Goal: Task Accomplishment & Management: Complete application form

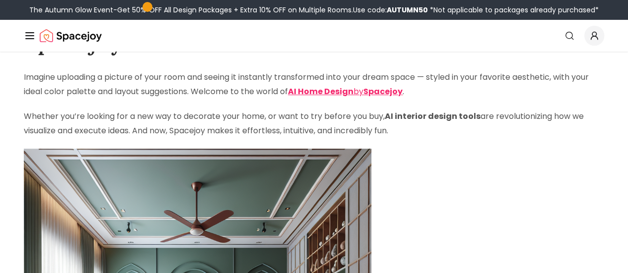
scroll to position [79, 0]
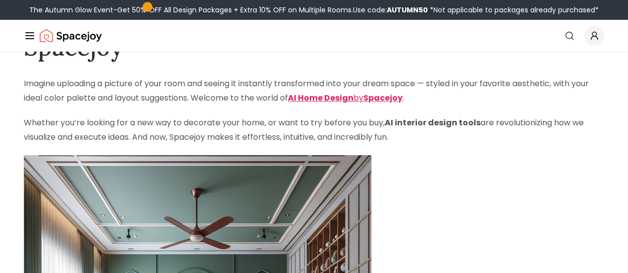
click at [363, 104] on strong "Spacejoy" at bounding box center [382, 97] width 39 height 11
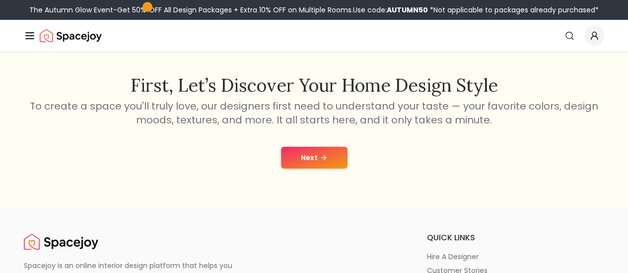
click at [309, 156] on button "Next" at bounding box center [314, 158] width 66 height 22
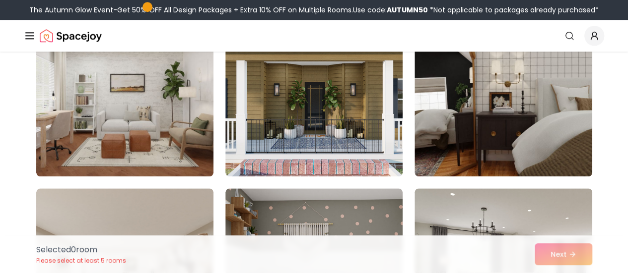
scroll to position [465, 0]
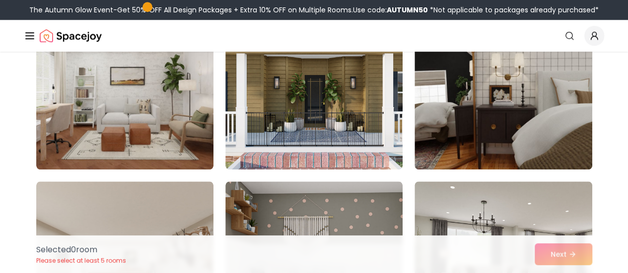
click at [150, 120] on img at bounding box center [124, 90] width 177 height 159
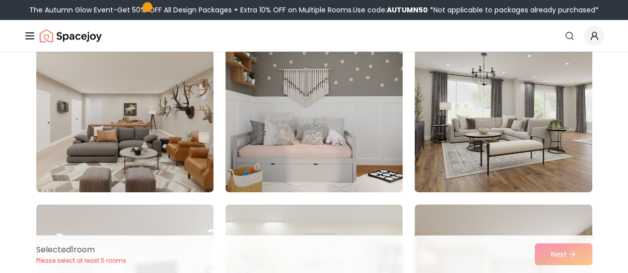
scroll to position [614, 0]
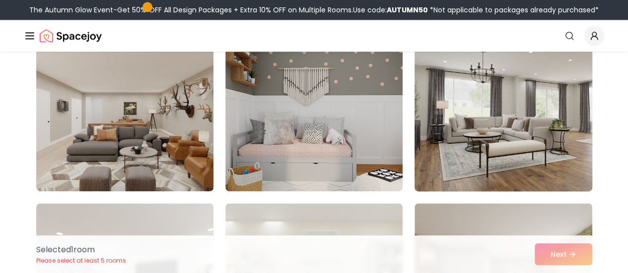
click at [555, 157] on img at bounding box center [503, 112] width 186 height 167
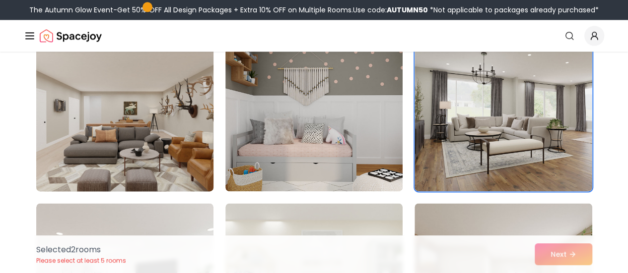
click at [154, 157] on img at bounding box center [125, 112] width 186 height 167
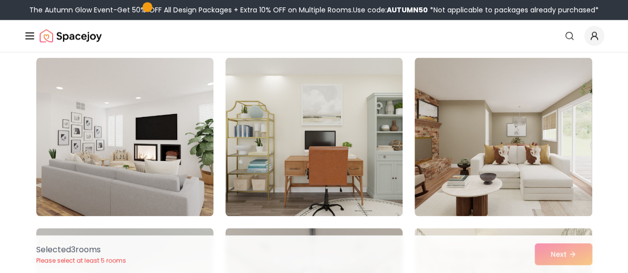
scroll to position [761, 0]
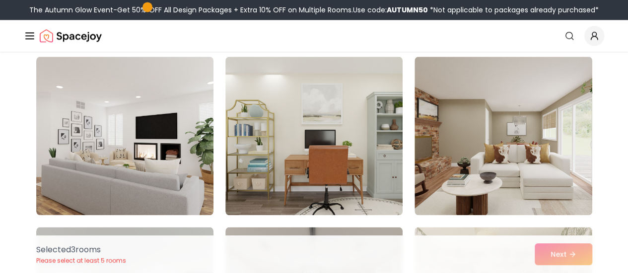
click at [550, 179] on img at bounding box center [502, 136] width 177 height 159
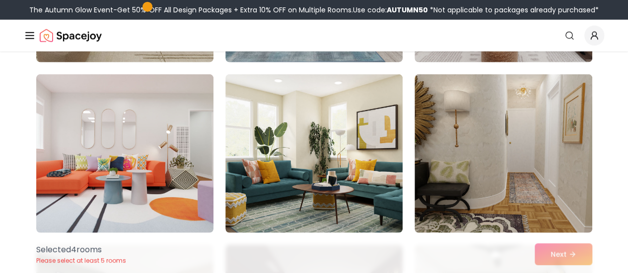
scroll to position [1255, 0]
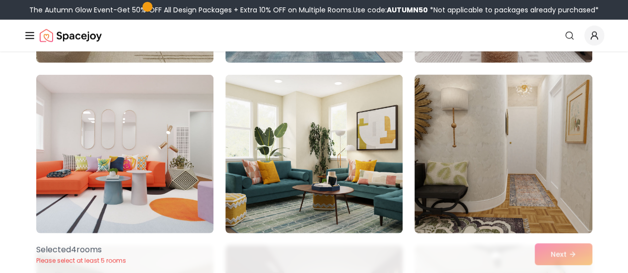
click at [544, 172] on img at bounding box center [503, 154] width 186 height 167
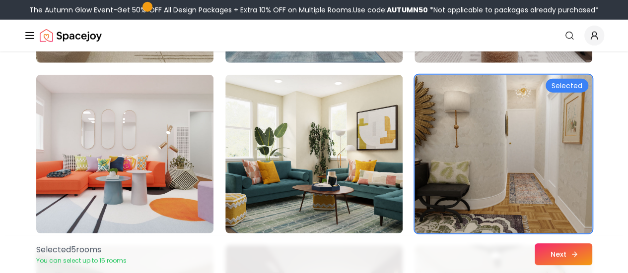
click at [562, 256] on button "Next" at bounding box center [563, 255] width 58 height 22
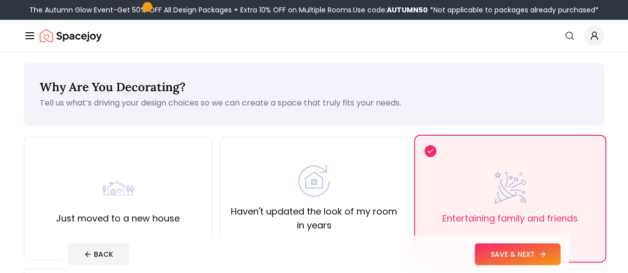
click at [555, 262] on button "SAVE & NEXT" at bounding box center [517, 255] width 86 height 22
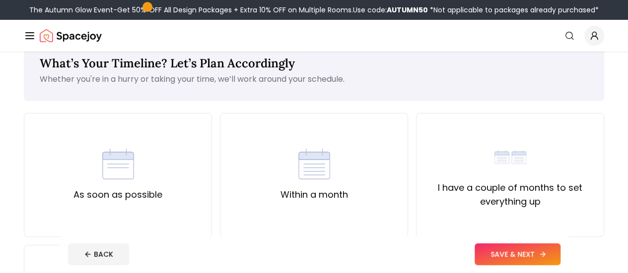
scroll to position [27, 0]
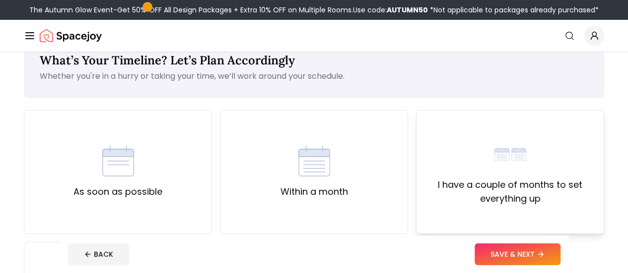
click at [513, 182] on label "I have a couple of months to set everything up" at bounding box center [509, 192] width 171 height 28
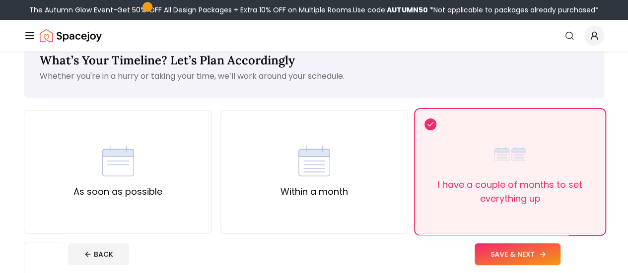
click at [551, 262] on button "SAVE & NEXT" at bounding box center [517, 255] width 86 height 22
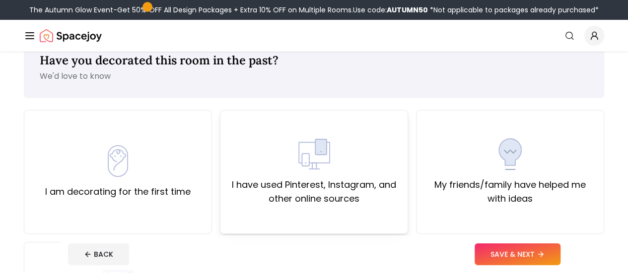
click at [306, 192] on label "I have used Pinterest, Instagram, and other online sources" at bounding box center [313, 192] width 171 height 28
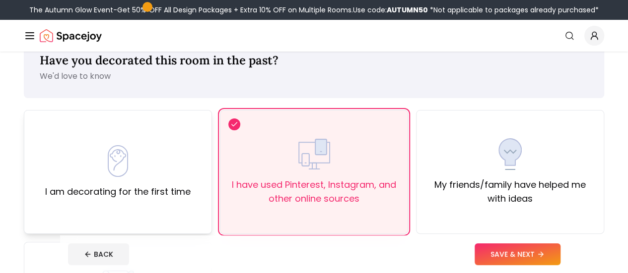
click at [160, 191] on label "I am decorating for the first time" at bounding box center [117, 192] width 145 height 14
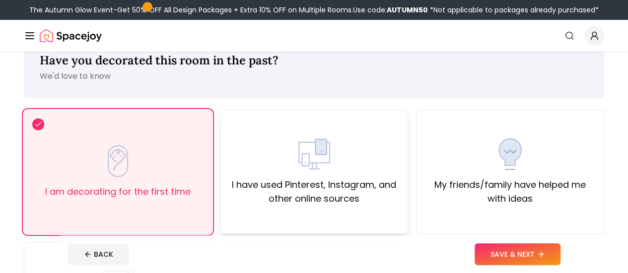
click at [274, 188] on label "I have used Pinterest, Instagram, and other online sources" at bounding box center [313, 192] width 171 height 28
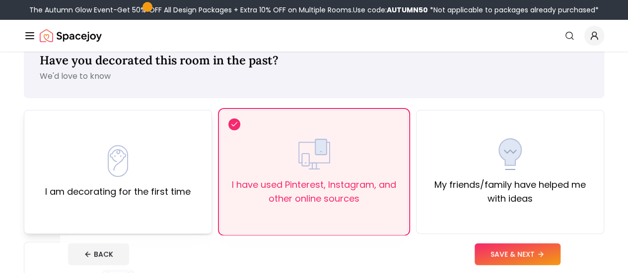
click at [167, 178] on div "I am decorating for the first time" at bounding box center [117, 172] width 145 height 54
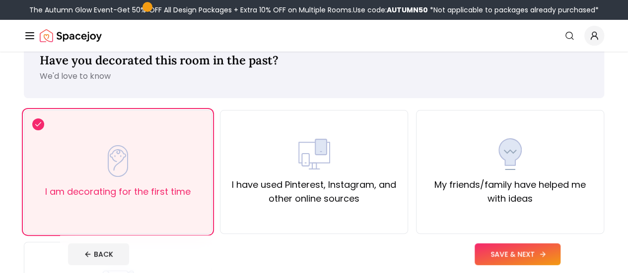
click at [545, 254] on button "SAVE & NEXT" at bounding box center [517, 255] width 86 height 22
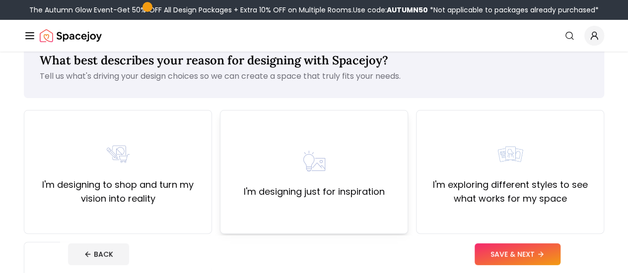
click at [362, 167] on div "I'm designing just for inspiration" at bounding box center [314, 172] width 141 height 54
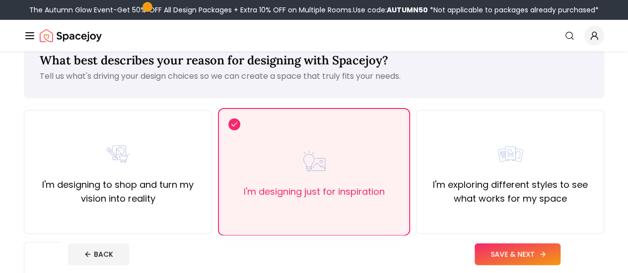
click at [559, 255] on button "SAVE & NEXT" at bounding box center [517, 255] width 86 height 22
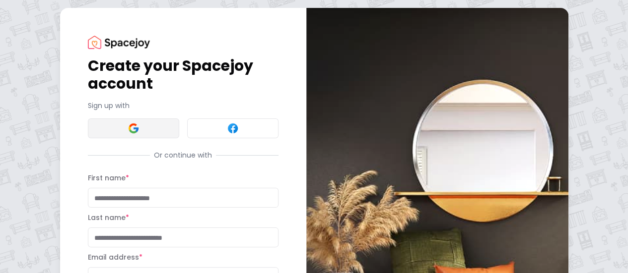
click at [91, 127] on button at bounding box center [133, 129] width 91 height 20
